Goal: Information Seeking & Learning: Learn about a topic

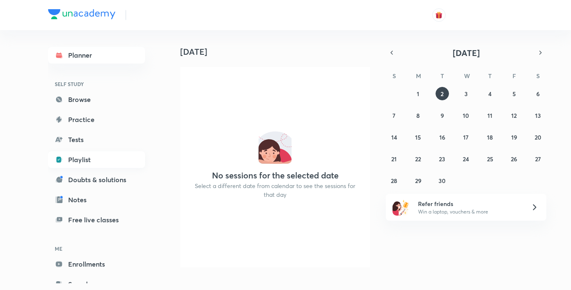
click at [74, 158] on link "Playlist" at bounding box center [96, 159] width 97 height 17
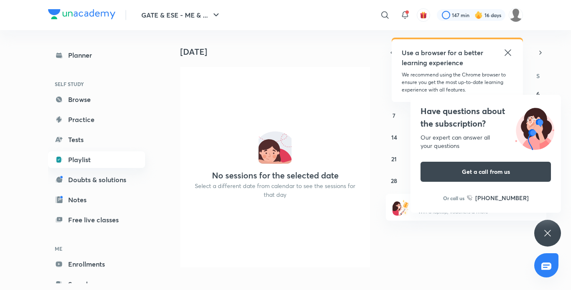
click at [70, 154] on link "Playlist" at bounding box center [96, 159] width 97 height 17
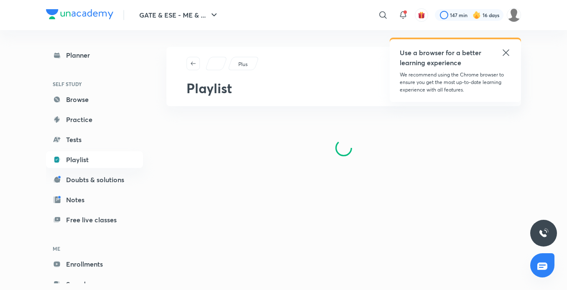
click at [503, 50] on icon at bounding box center [505, 52] width 6 height 6
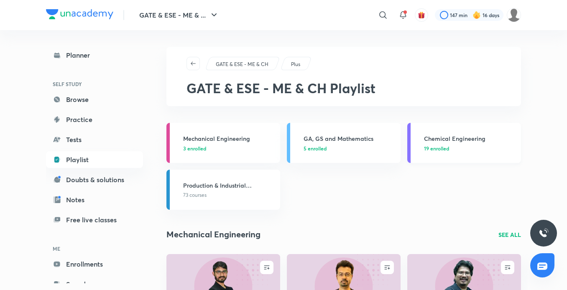
click at [461, 137] on h3 "Chemical Engineering" at bounding box center [470, 138] width 92 height 9
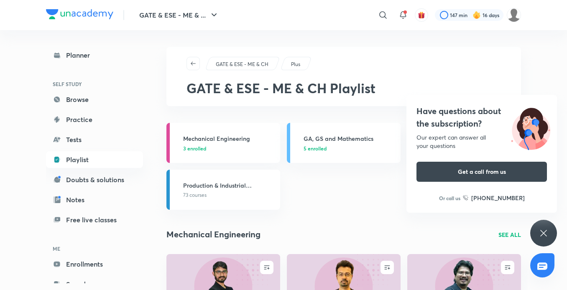
click at [549, 238] on div "Have questions about the subscription? Our expert can answer all your questions…" at bounding box center [543, 233] width 27 height 27
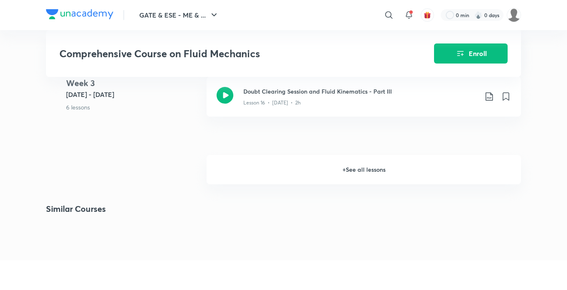
click at [362, 173] on h6 "+ See all lessons" at bounding box center [363, 169] width 314 height 29
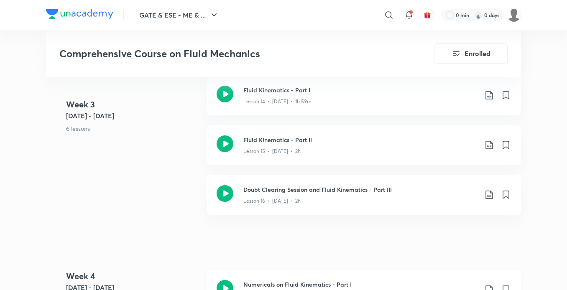
scroll to position [1338, 0]
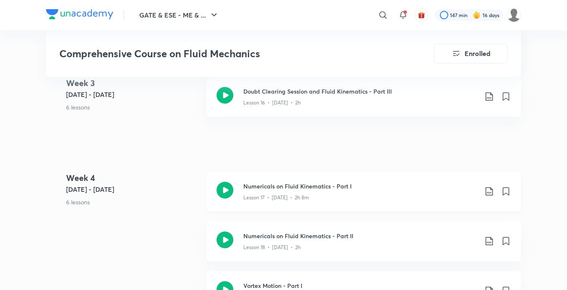
click at [302, 188] on h3 "Numericals on Fluid Kinematics - Part I" at bounding box center [360, 186] width 234 height 9
